Goal: Task Accomplishment & Management: Manage account settings

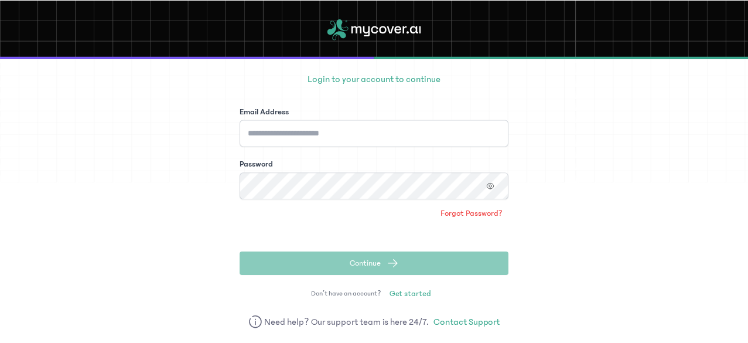
scroll to position [79, 0]
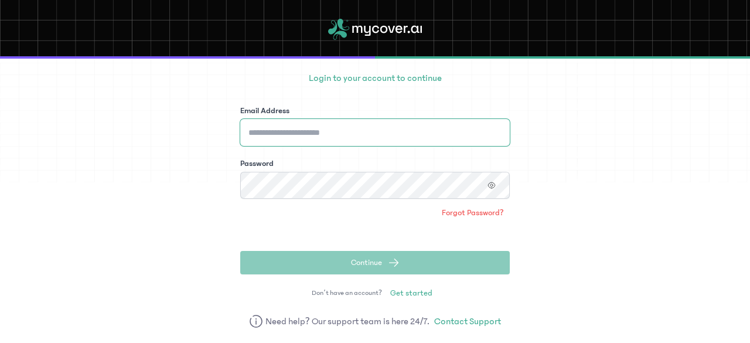
type input "**********"
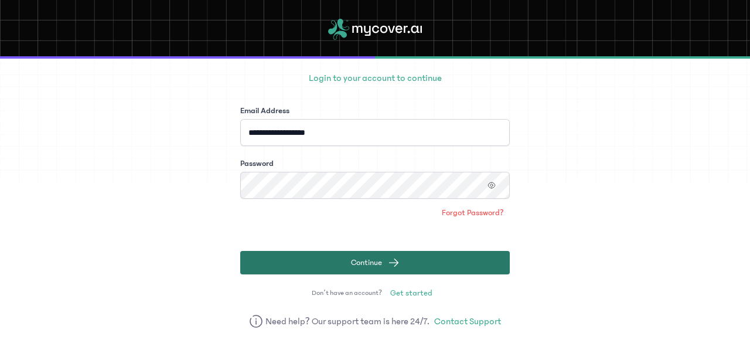
click at [442, 257] on button "Continue" at bounding box center [375, 262] width 270 height 23
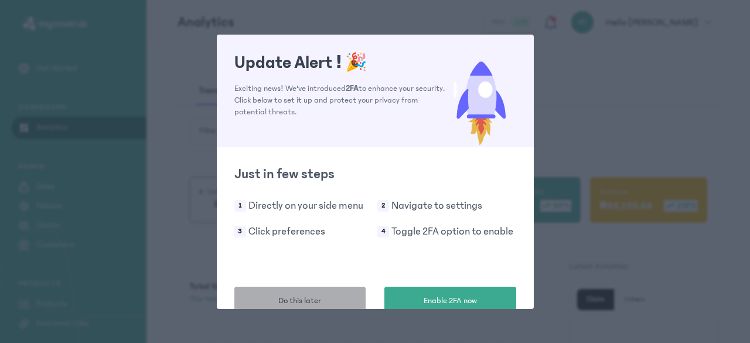
click at [318, 294] on button "Do this later" at bounding box center [300, 301] width 132 height 29
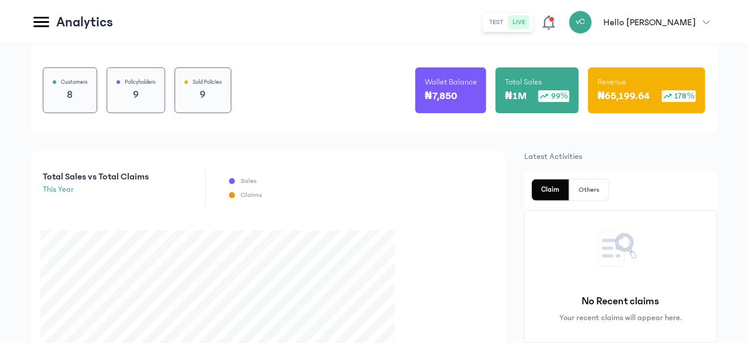
scroll to position [159, 0]
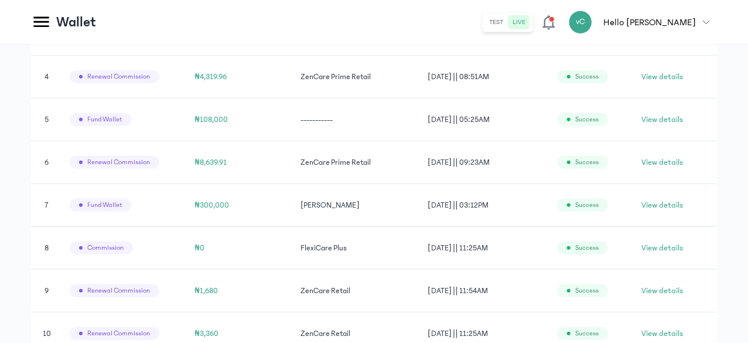
scroll to position [94, 0]
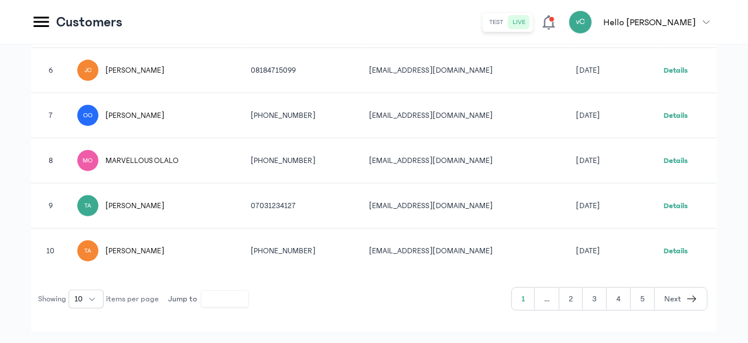
scroll to position [473, 0]
click at [574, 295] on button "2" at bounding box center [571, 298] width 23 height 22
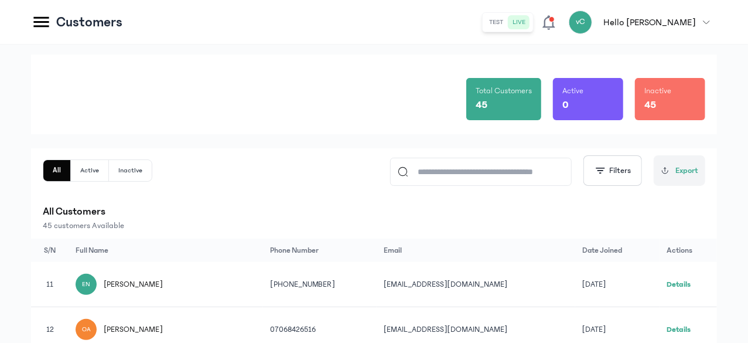
scroll to position [31, 0]
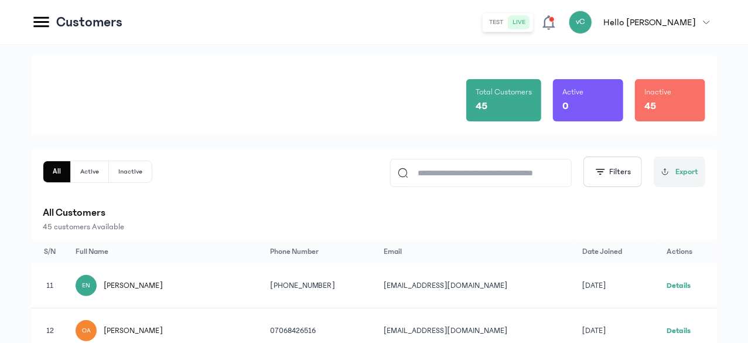
click at [467, 177] on input at bounding box center [486, 172] width 156 height 27
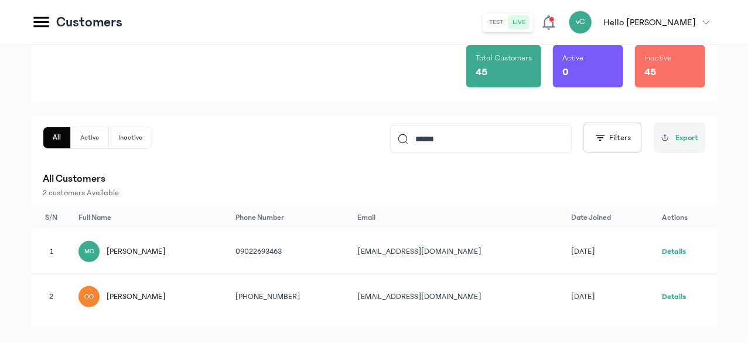
scroll to position [85, 0]
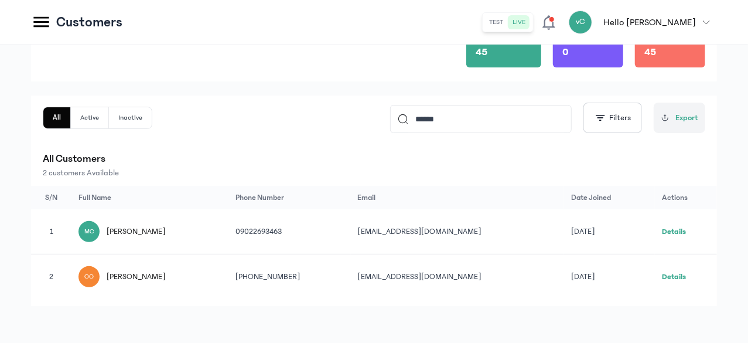
type input "******"
click at [682, 272] on link "Details" at bounding box center [674, 276] width 24 height 8
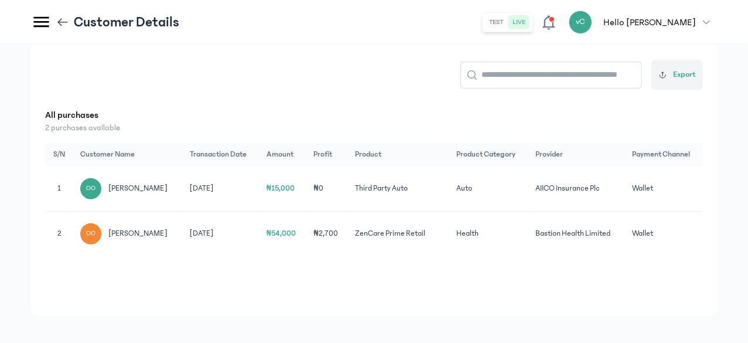
scroll to position [233, 0]
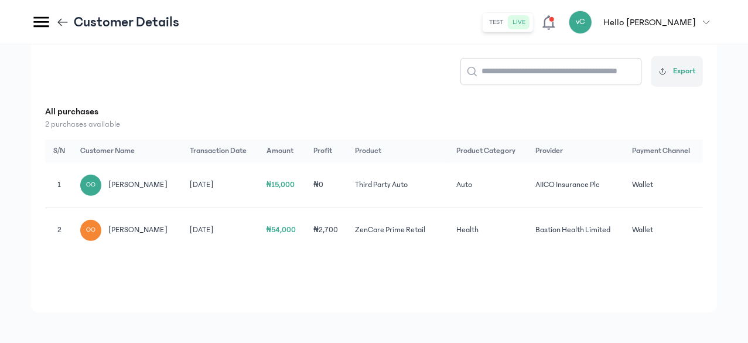
click at [101, 236] on div "OO" at bounding box center [90, 230] width 21 height 21
click at [625, 235] on td "Bastion Health Limited" at bounding box center [577, 229] width 96 height 45
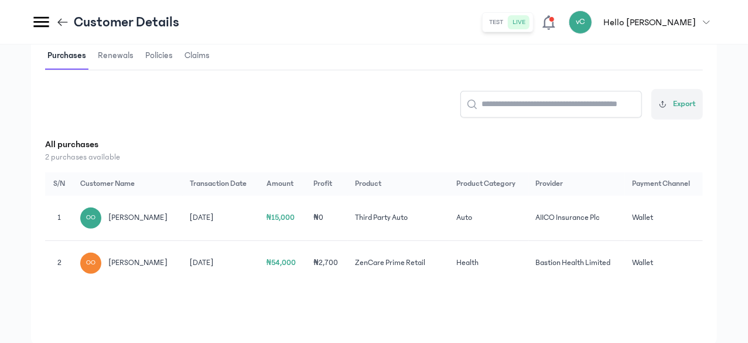
scroll to position [192, 0]
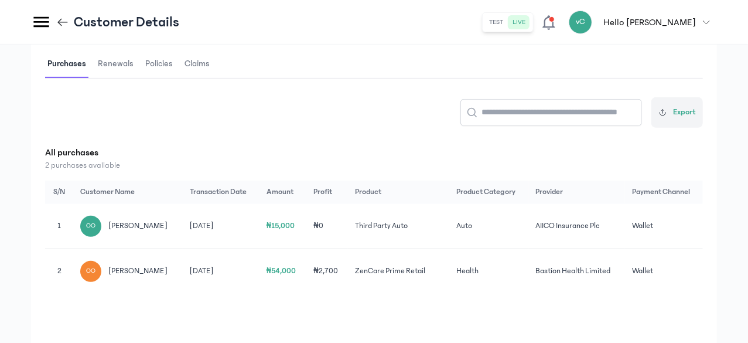
click at [136, 65] on span "Renewals" at bounding box center [116, 64] width 40 height 28
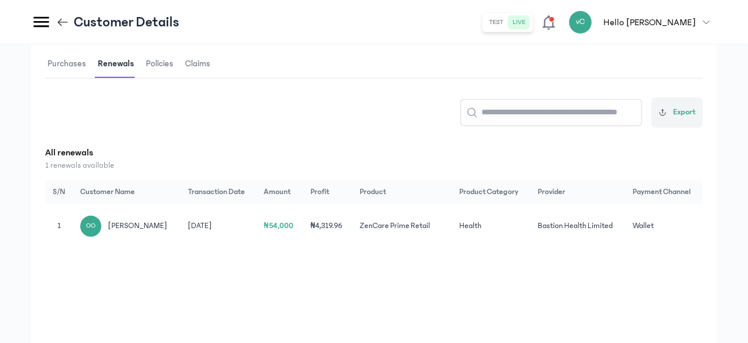
scroll to position [0, 77]
click at [652, 228] on span "wallet" at bounding box center [643, 225] width 21 height 8
drag, startPoint x: 444, startPoint y: 226, endPoint x: 421, endPoint y: 226, distance: 22.9
click at [353, 226] on td "₦4,319.96" at bounding box center [328, 226] width 49 height 45
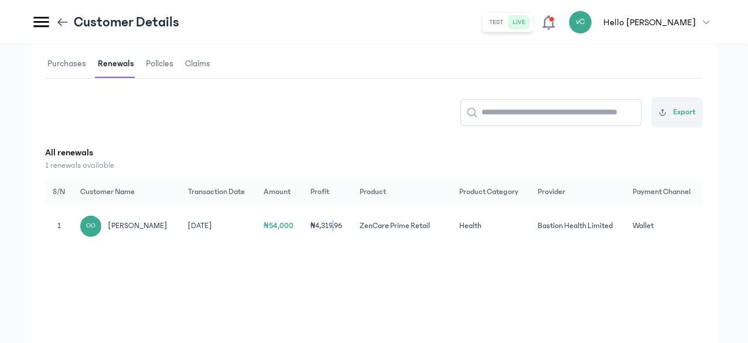
click at [176, 67] on span "Policies" at bounding box center [160, 64] width 32 height 28
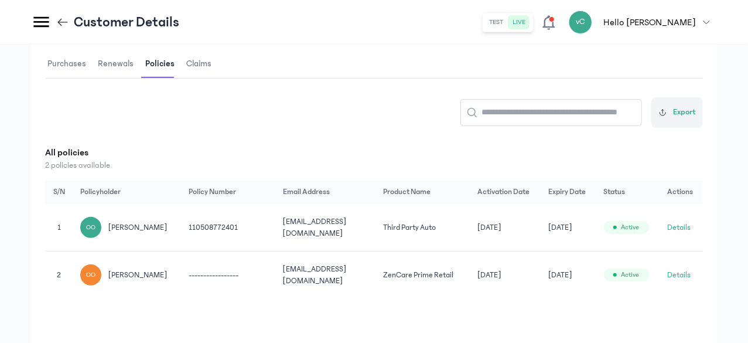
scroll to position [0, 96]
click at [687, 271] on button "Details" at bounding box center [678, 275] width 23 height 12
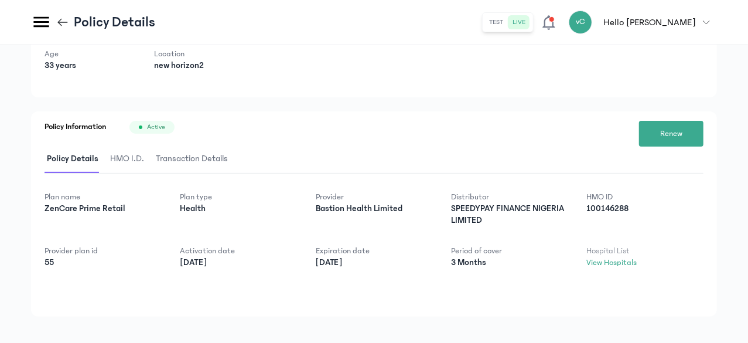
scroll to position [104, 0]
